Goal: Information Seeking & Learning: Learn about a topic

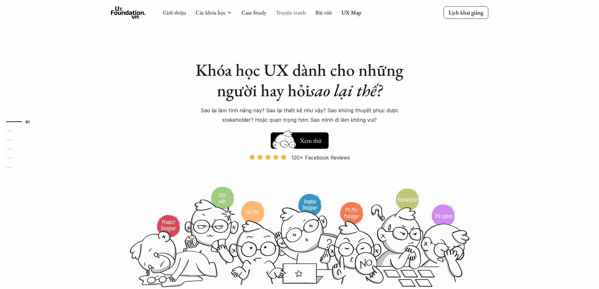
click at [286, 13] on link "Truyện tranh" at bounding box center [291, 12] width 30 height 7
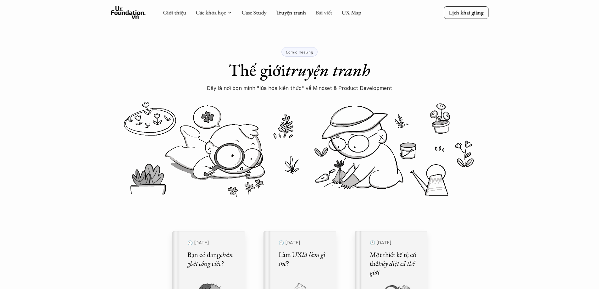
click at [326, 13] on link "Bài viết" at bounding box center [323, 12] width 17 height 7
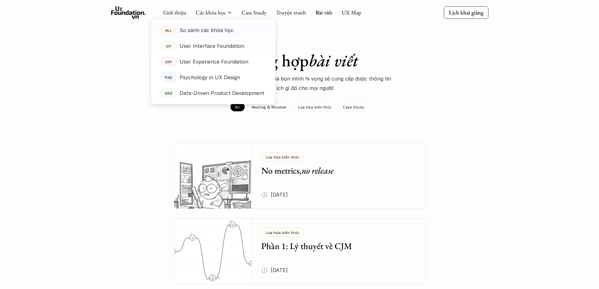
click at [211, 29] on p "So sánh các khóa học" at bounding box center [207, 29] width 54 height 9
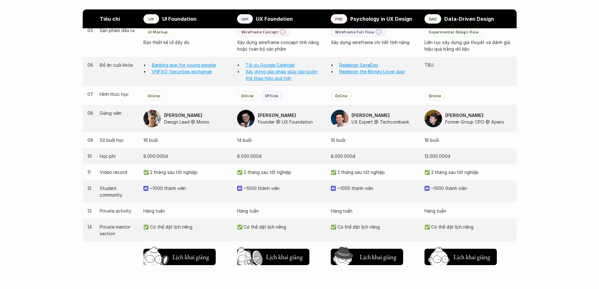
scroll to position [629, 0]
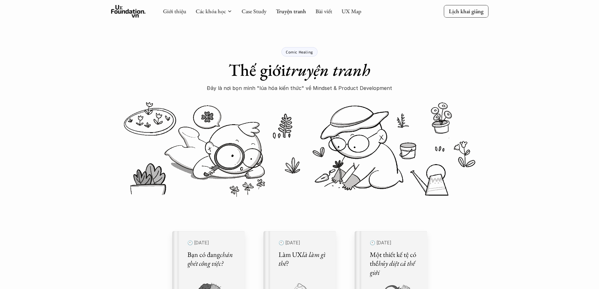
scroll to position [189, 0]
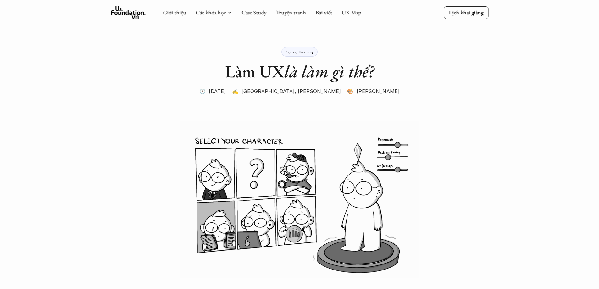
click at [127, 10] on icon at bounding box center [128, 12] width 35 height 13
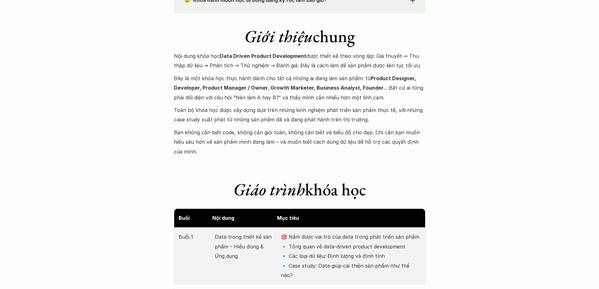
scroll to position [660, 0]
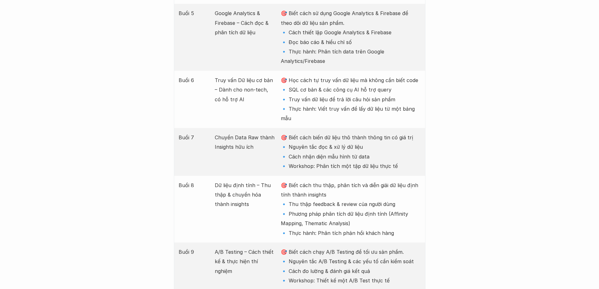
scroll to position [1195, 0]
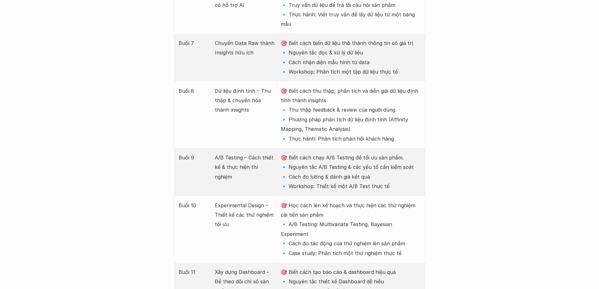
click at [140, 252] on div "Giới thiệu Các khóa học Case Study Truyện tranh Bài viết UX Map Lịch khai giảng…" at bounding box center [299, 237] width 599 height 2865
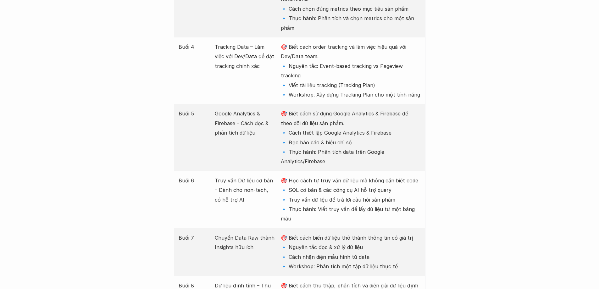
scroll to position [1031, 0]
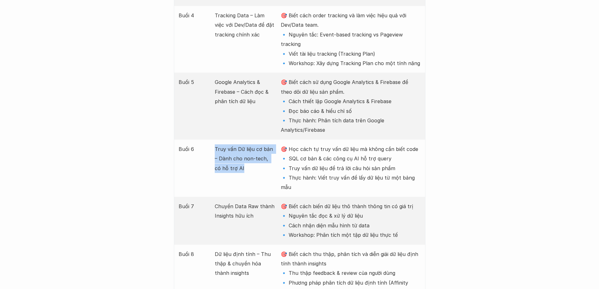
drag, startPoint x: 212, startPoint y: 108, endPoint x: 247, endPoint y: 128, distance: 40.2
click at [247, 140] on div "Buổi 6 Truy vấn Dữ liệu cơ bản – Dành cho non-tech, có hỗ trợ AI 🎯 Học cách tự …" at bounding box center [300, 168] width 252 height 57
click at [235, 144] on p "Truy vấn Dữ liệu cơ bản – Dành cho non-tech, có hỗ trợ AI" at bounding box center [245, 158] width 60 height 29
click at [218, 144] on p "Truy vấn Dữ liệu cơ bản – Dành cho non-tech, có hỗ trợ AI" at bounding box center [245, 158] width 60 height 29
drag, startPoint x: 215, startPoint y: 108, endPoint x: 245, endPoint y: 132, distance: 38.1
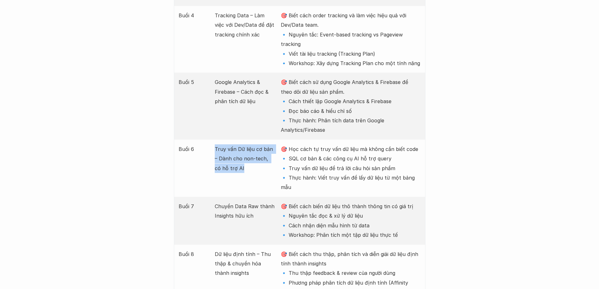
click at [245, 144] on p "Truy vấn Dữ liệu cơ bản – Dành cho non-tech, có hỗ trợ AI" at bounding box center [245, 158] width 60 height 29
click at [255, 144] on p "Truy vấn Dữ liệu cơ bản – Dành cho non-tech, có hỗ trợ AI" at bounding box center [245, 158] width 60 height 29
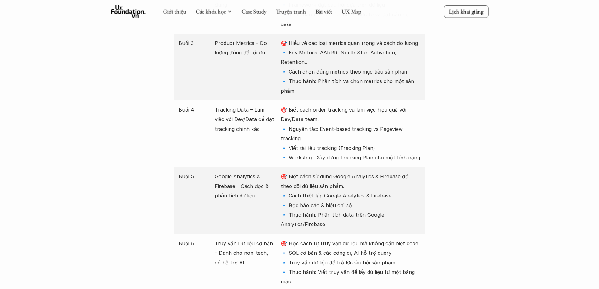
click at [313, 172] on p "🎯 Biết cách sử dụng Google Analytics & Firebase để theo dõi dữ liệu sản phẩm. 🔹…" at bounding box center [351, 200] width 140 height 57
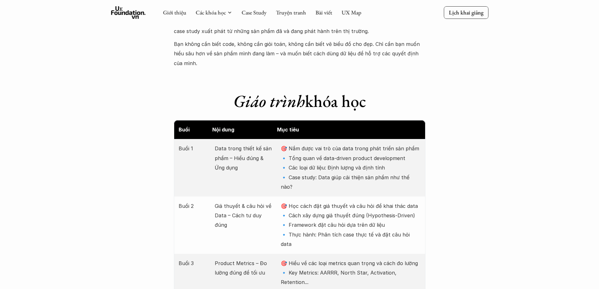
scroll to position [780, 0]
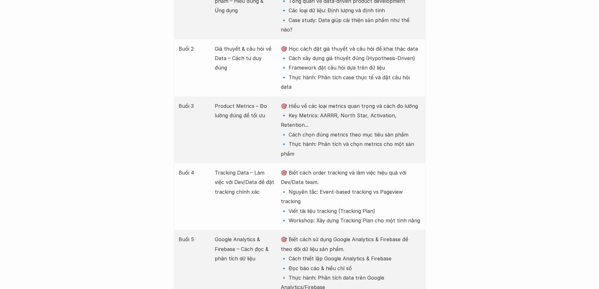
scroll to position [1031, 0]
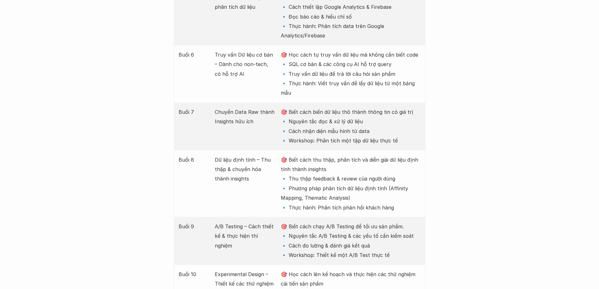
scroll to position [1157, 0]
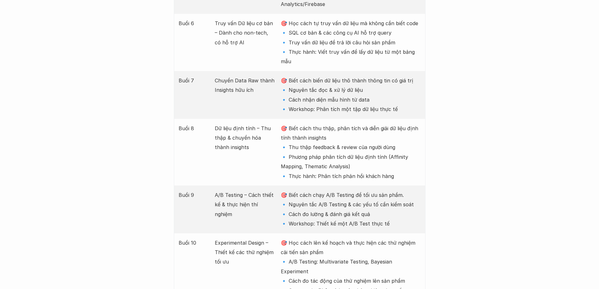
click at [70, 136] on div "Giới thiệu Các khóa học Case Study Truyện tranh Bài viết UX Map Lịch khai giảng…" at bounding box center [299, 275] width 599 height 2865
